Goal: Find specific page/section: Find specific page/section

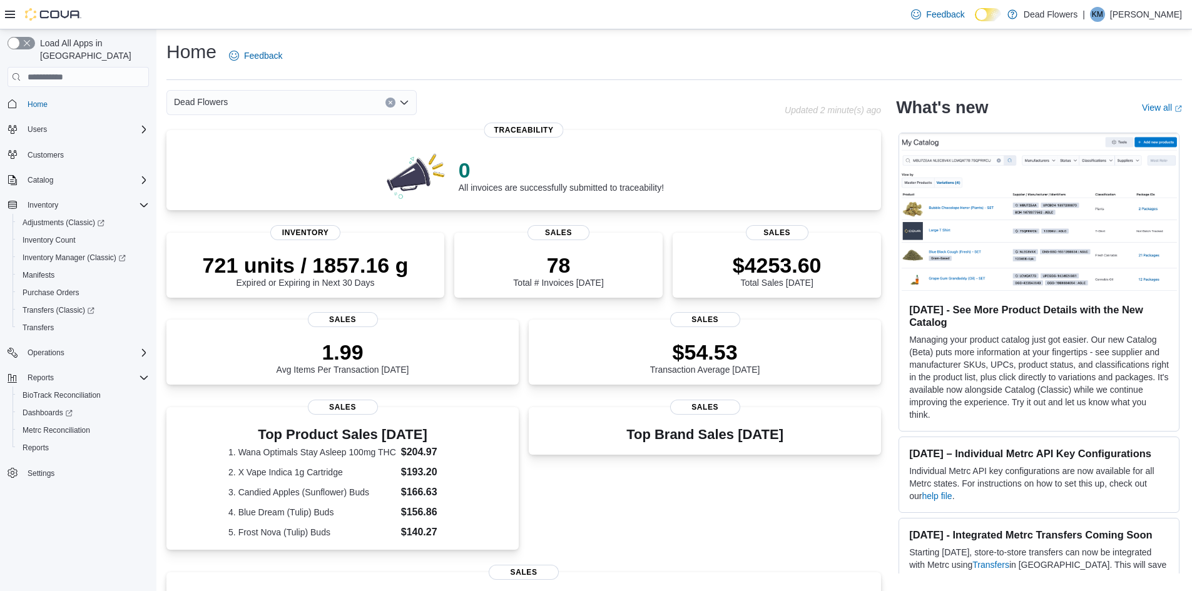
scroll to position [63, 0]
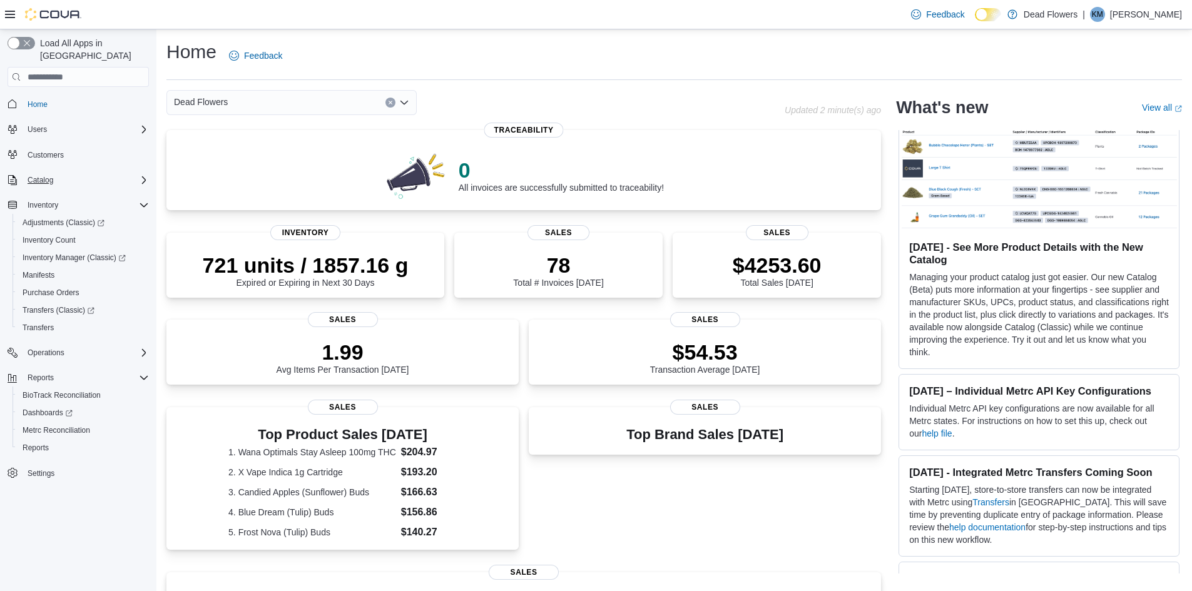
click at [140, 175] on icon "Complex example" at bounding box center [144, 180] width 10 height 10
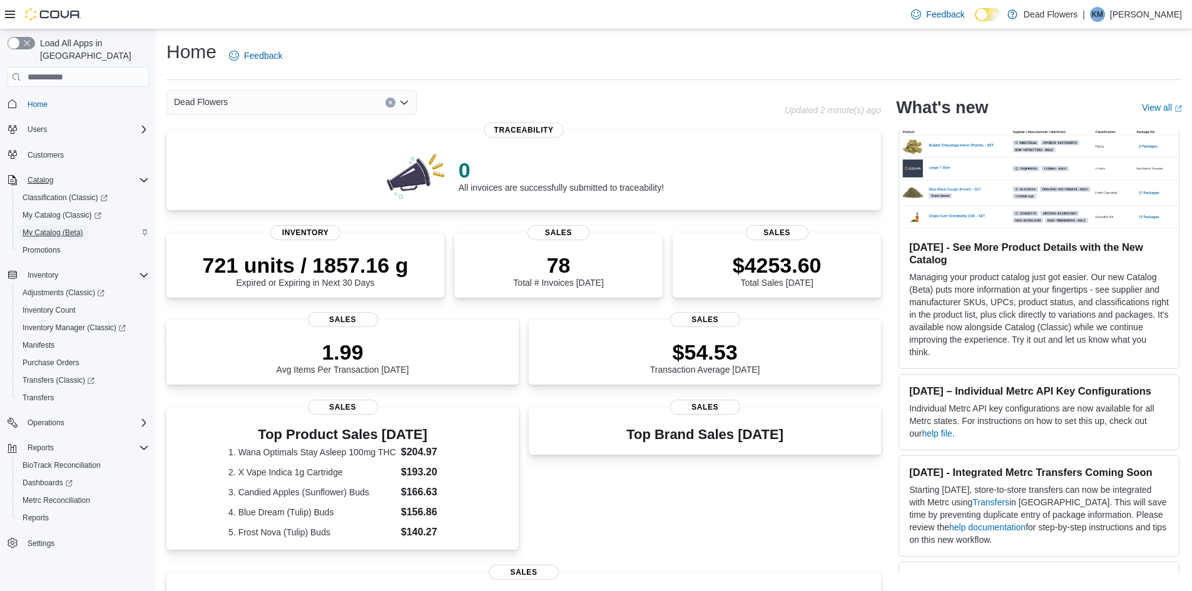
click at [54, 228] on span "My Catalog (Beta)" at bounding box center [53, 233] width 61 height 10
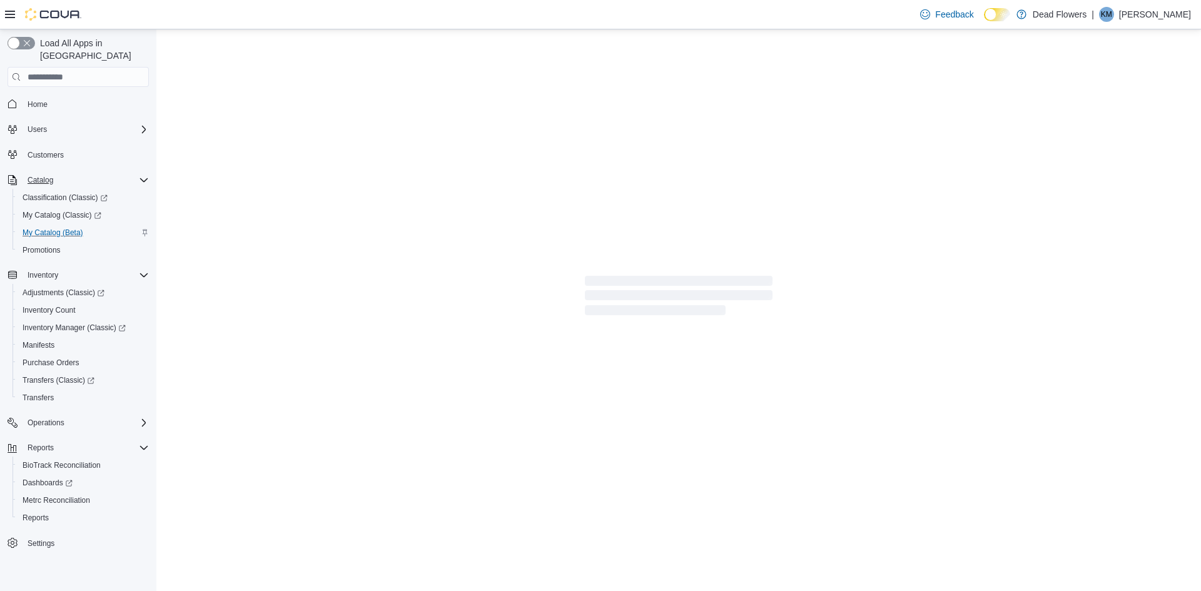
select select "**********"
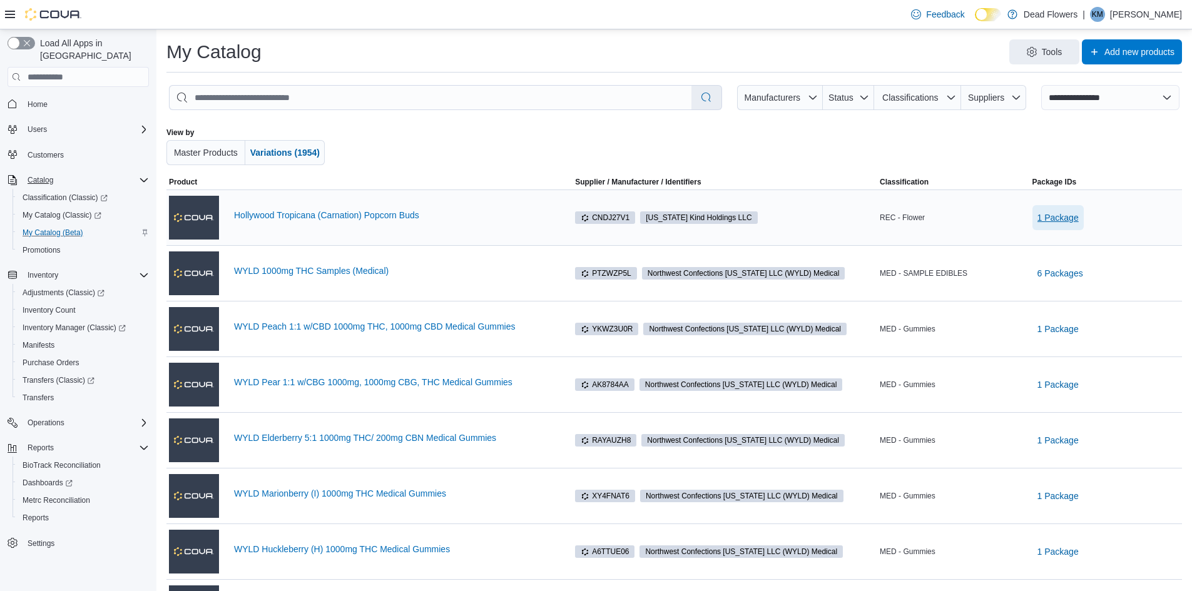
click at [1074, 221] on span "1 Package" at bounding box center [1057, 217] width 41 height 13
click at [1094, 250] on span "1A4000B0000B222000024209" at bounding box center [1060, 251] width 103 height 11
click at [39, 99] on span "Home" at bounding box center [38, 104] width 20 height 10
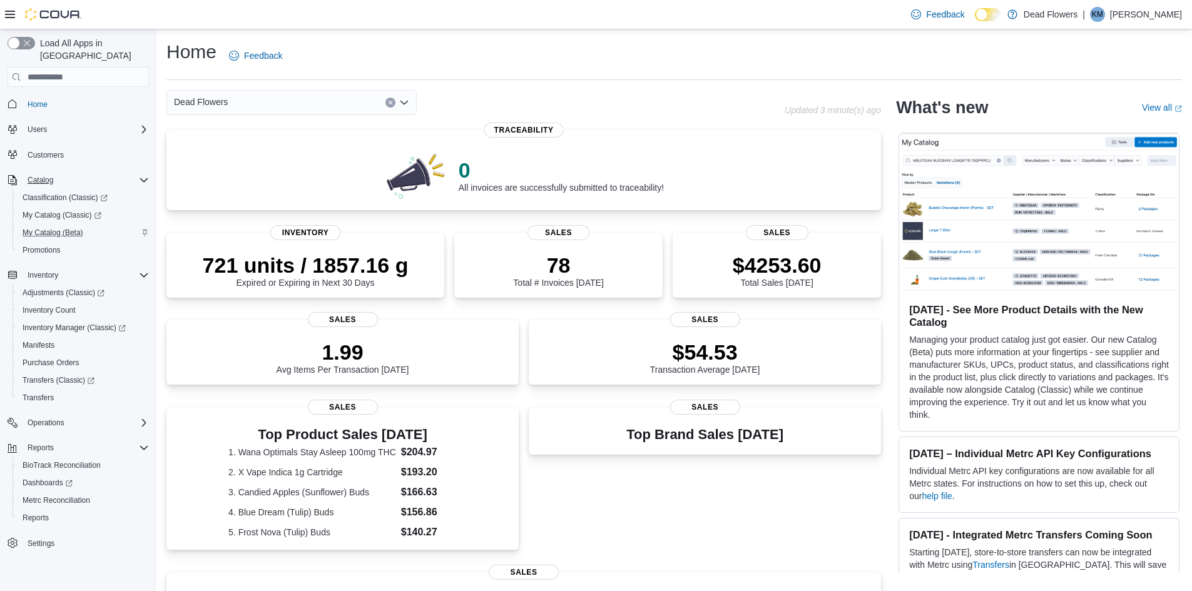
click at [1166, 11] on p "[PERSON_NAME]" at bounding box center [1146, 14] width 72 height 15
click at [1108, 119] on span "Sign Out" at bounding box center [1101, 122] width 34 height 13
